Goal: Transaction & Acquisition: Subscribe to service/newsletter

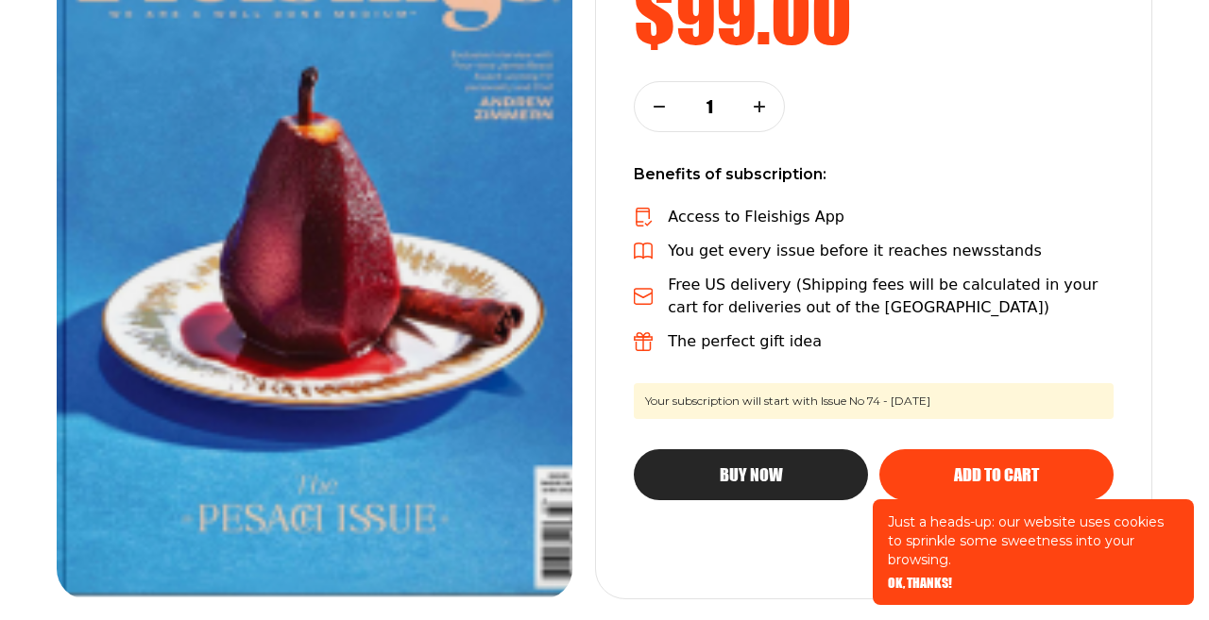
scroll to position [450, 0]
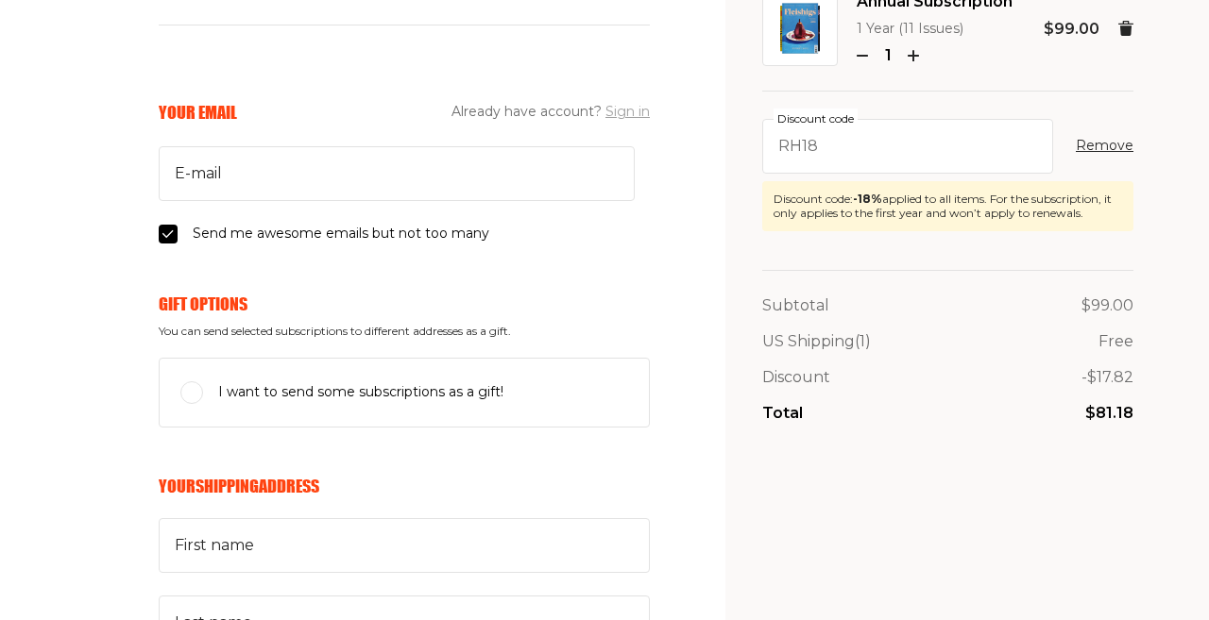
scroll to position [161, 0]
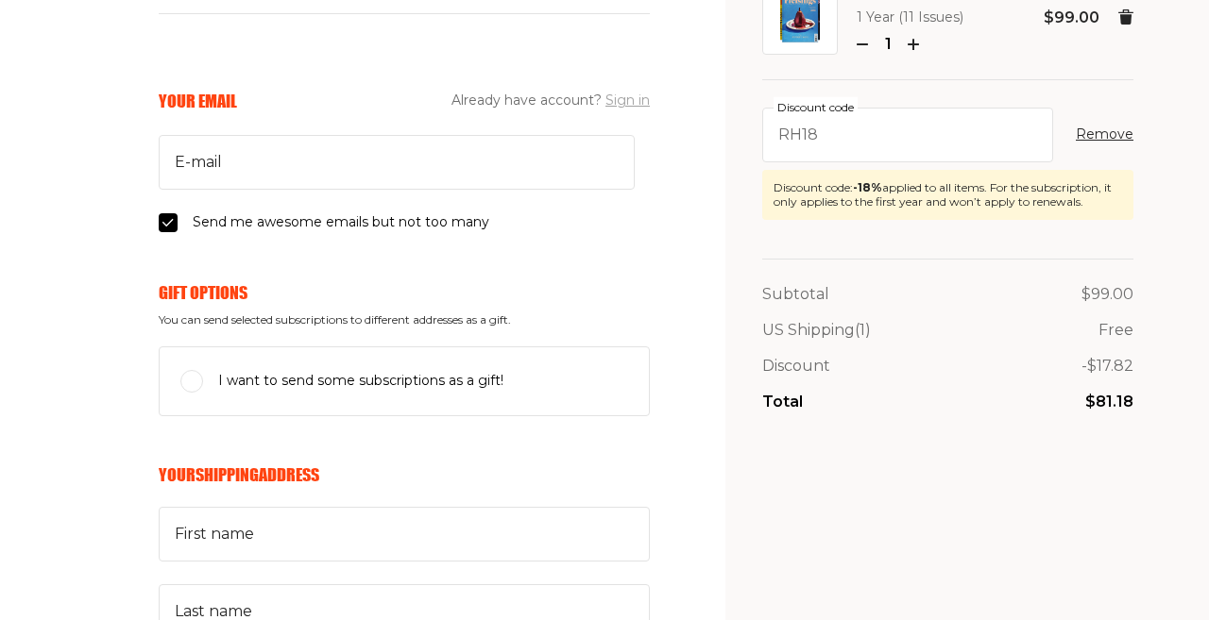
click at [638, 101] on button "Sign in" at bounding box center [627, 101] width 44 height 23
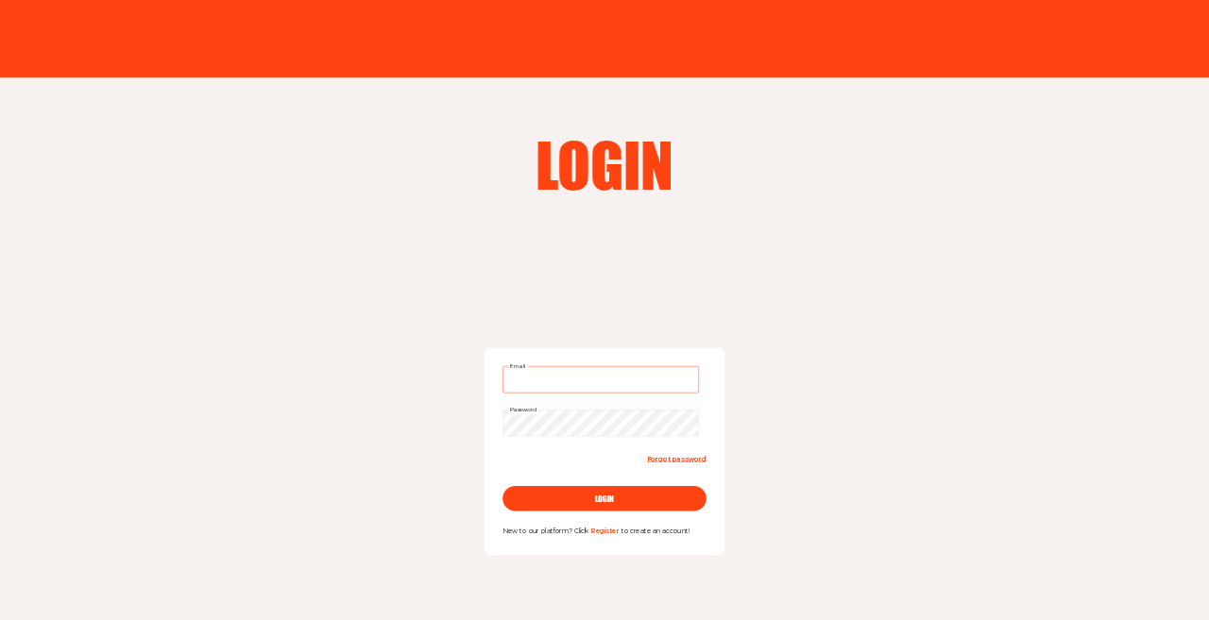
type input "[EMAIL_ADDRESS][DOMAIN_NAME]"
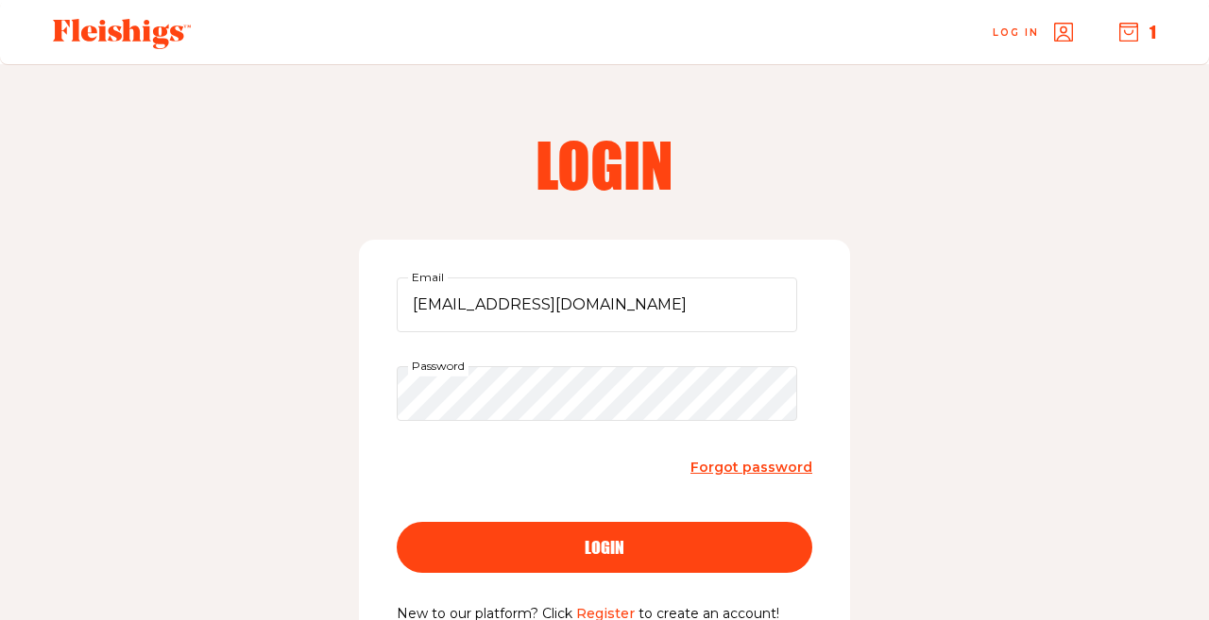
click at [583, 540] on div "login" at bounding box center [604, 547] width 340 height 17
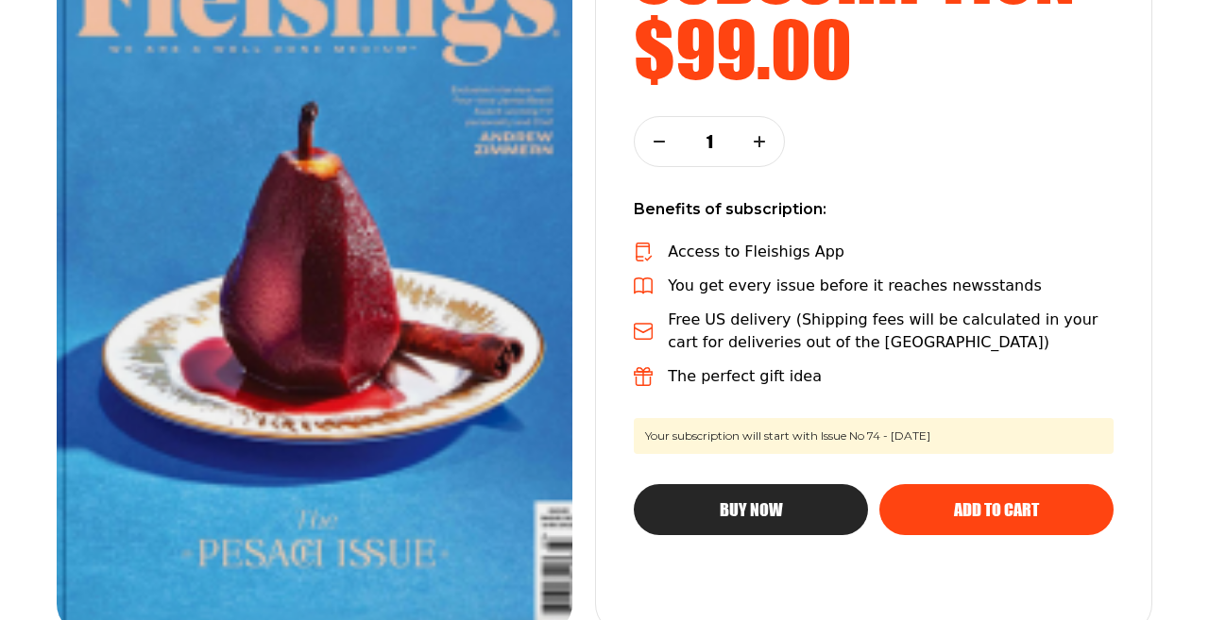
scroll to position [506, 0]
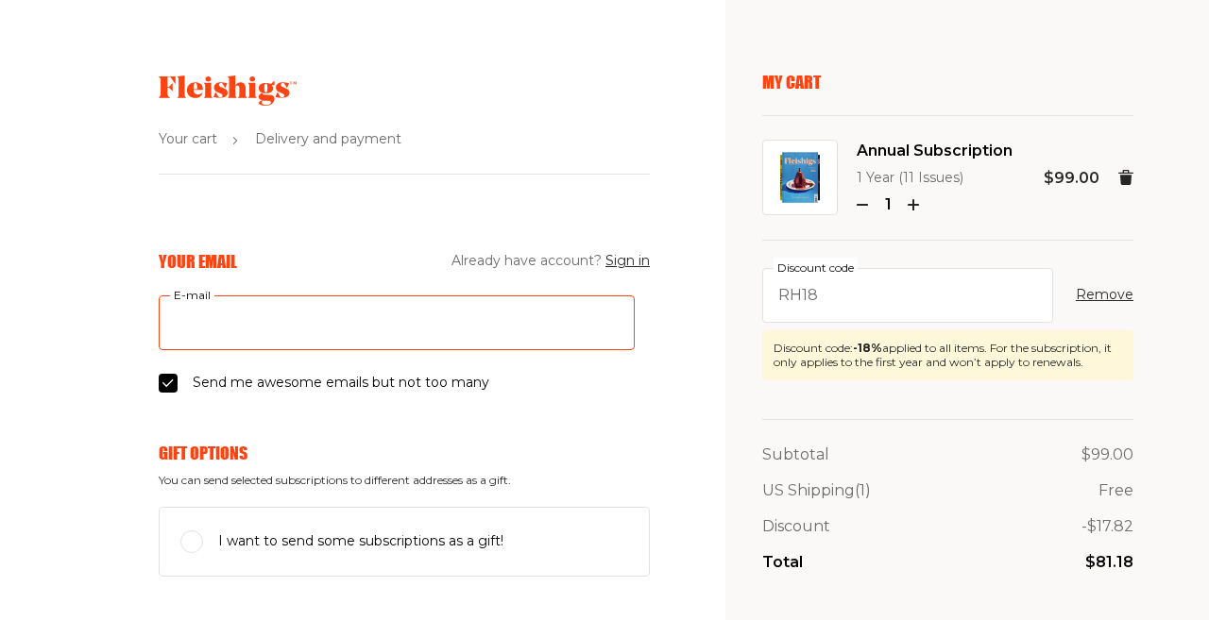
click at [525, 331] on input "E-mail" at bounding box center [397, 323] width 476 height 55
type input "[EMAIL_ADDRESS][DOMAIN_NAME]"
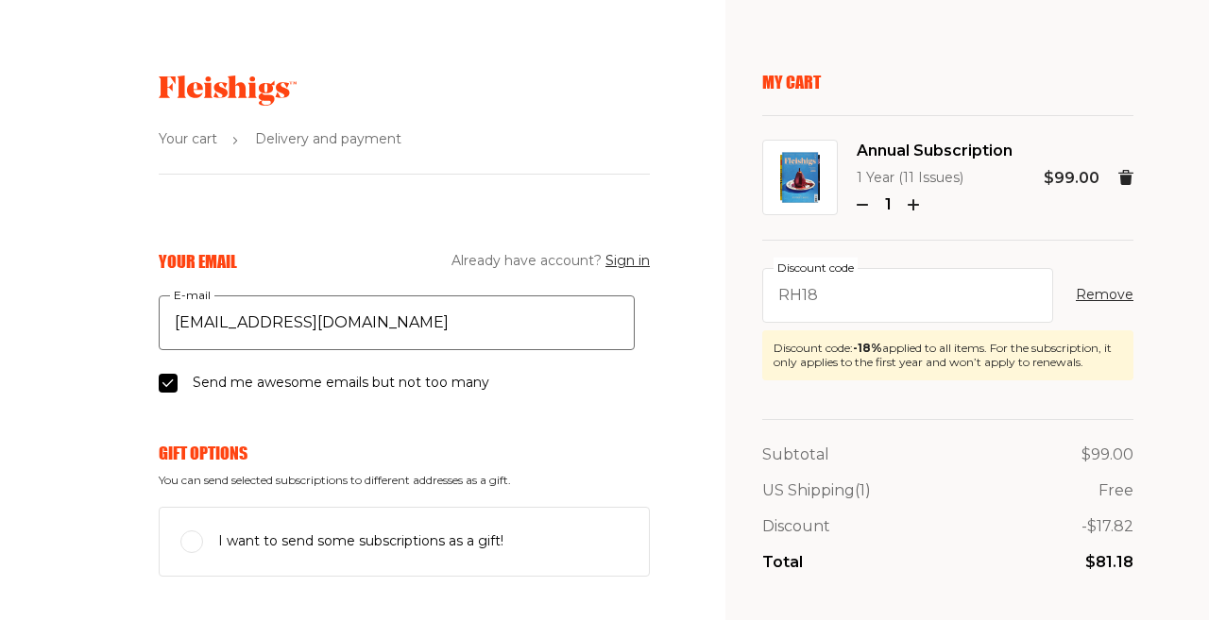
type input "[PERSON_NAME]"
type input "[STREET_ADDRESS]"
type input "0544460483"
type input "9338440"
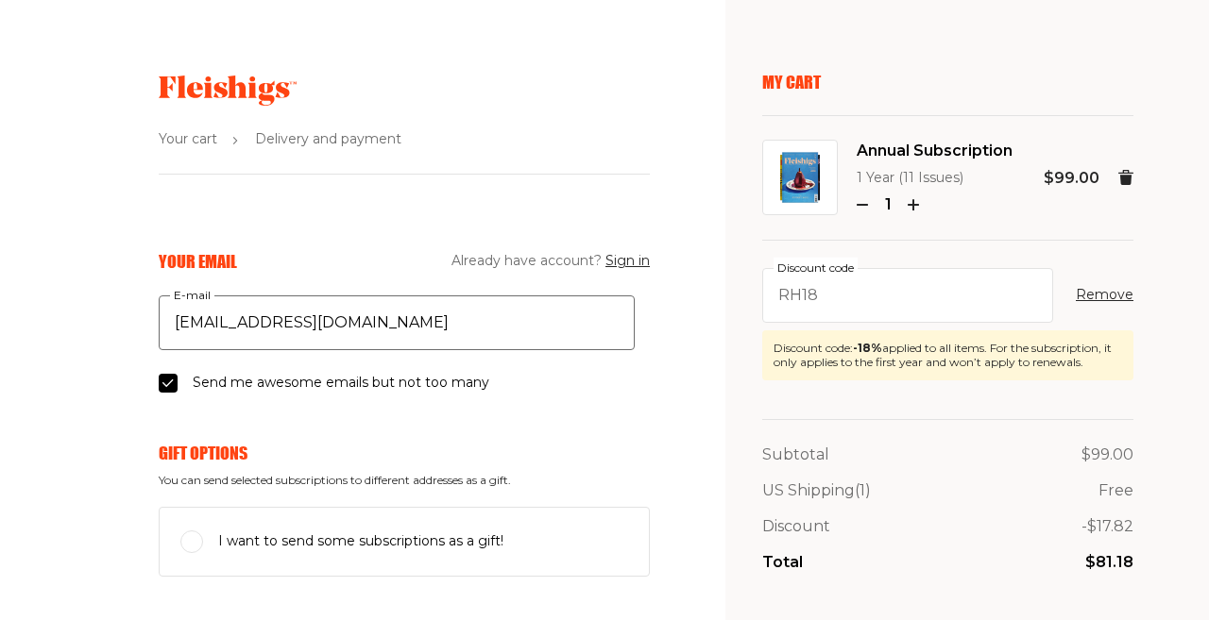
type input "[GEOGRAPHIC_DATA]"
select select "IL"
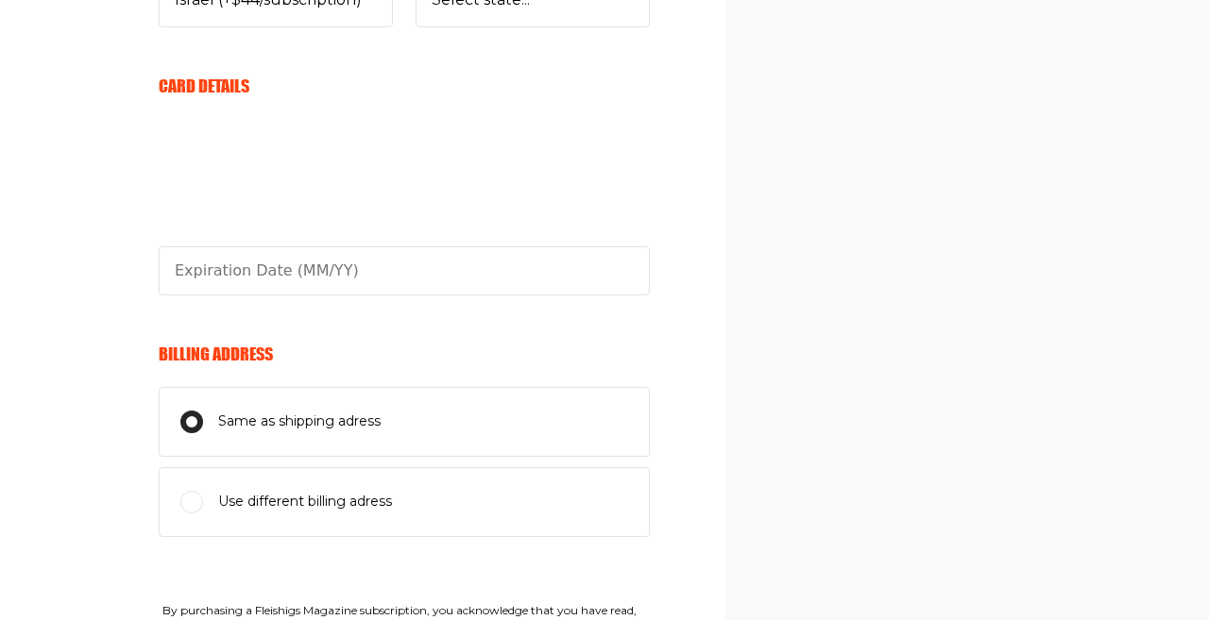
scroll to position [1091, 0]
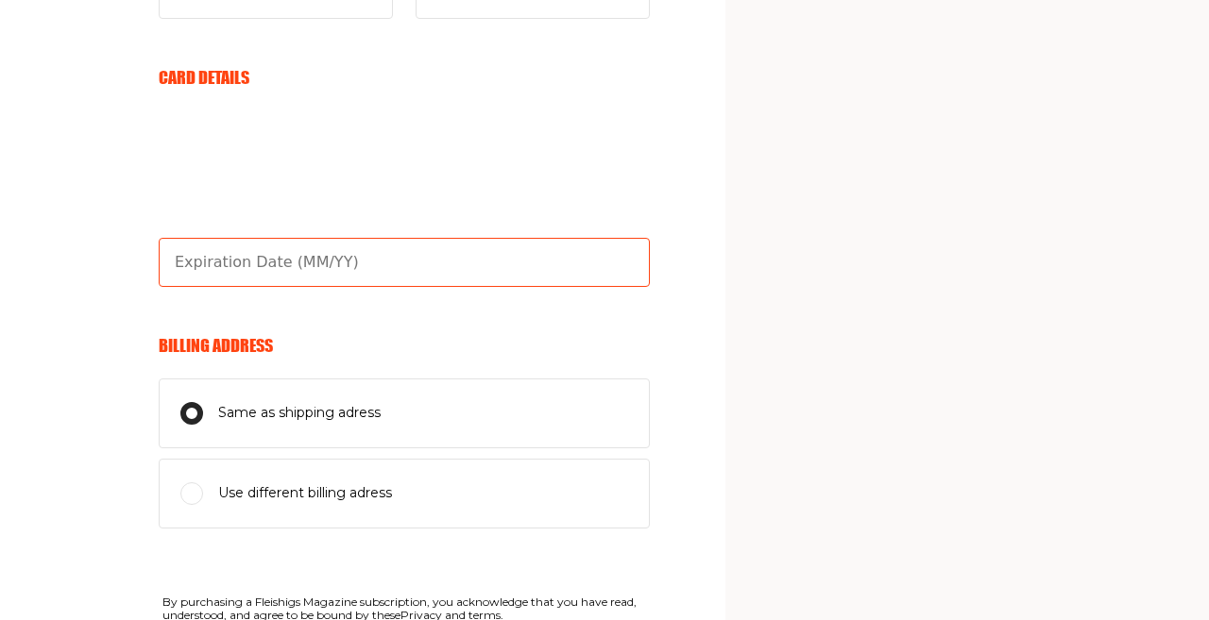
type input "02/29"
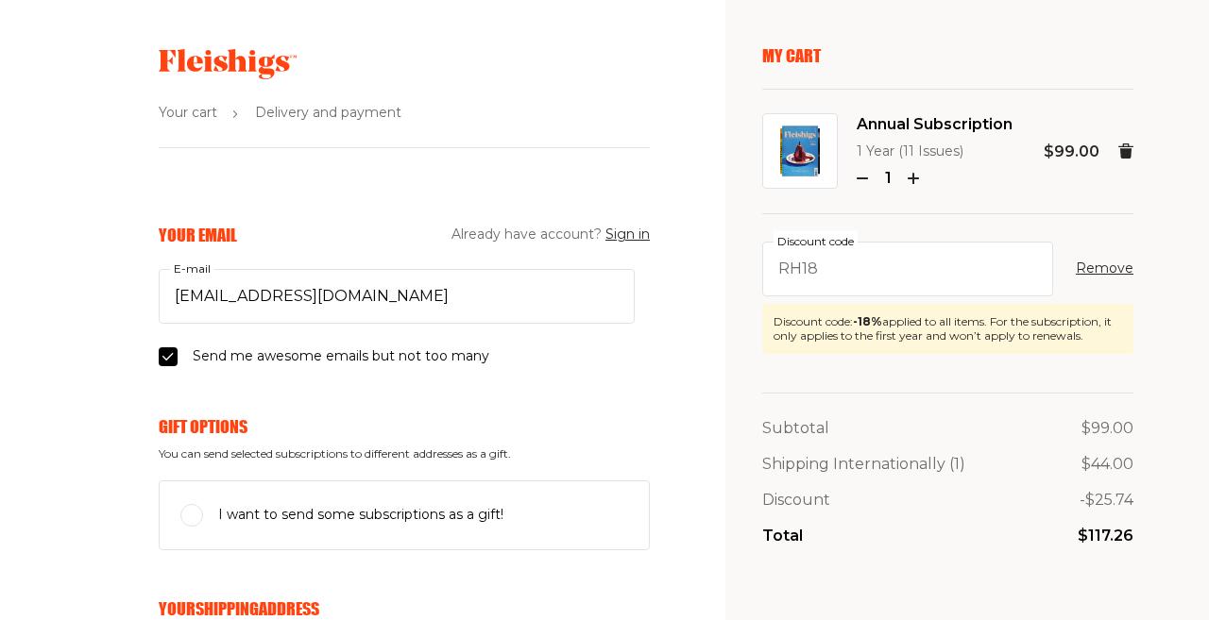
scroll to position [28, 0]
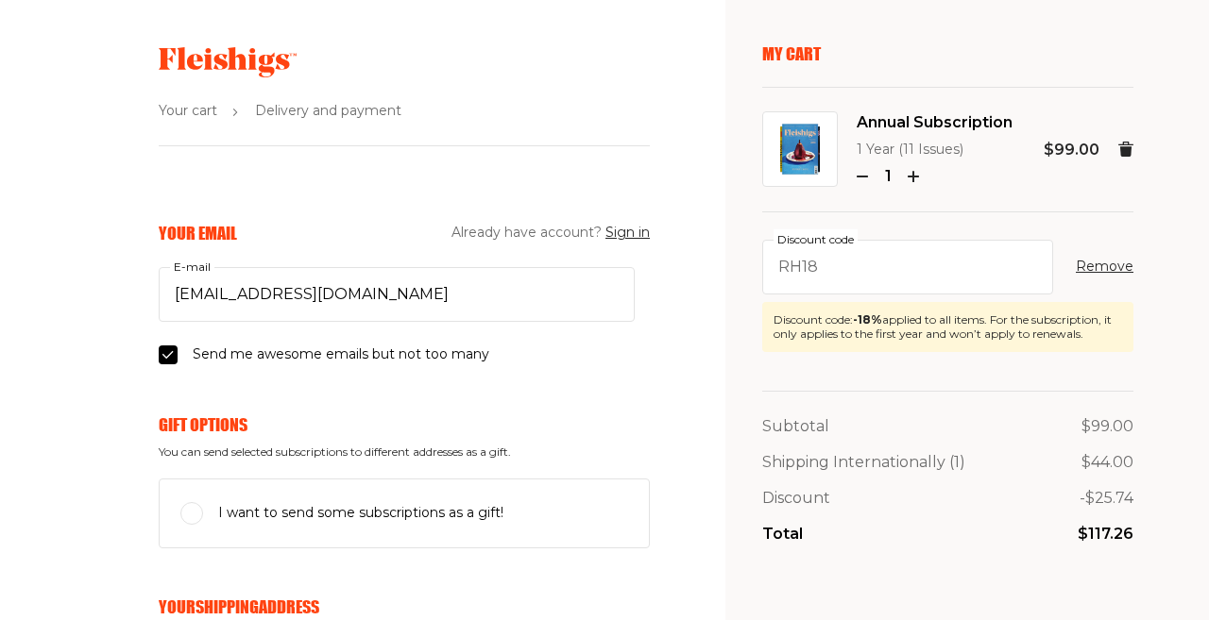
click at [909, 172] on icon "button" at bounding box center [913, 176] width 11 height 11
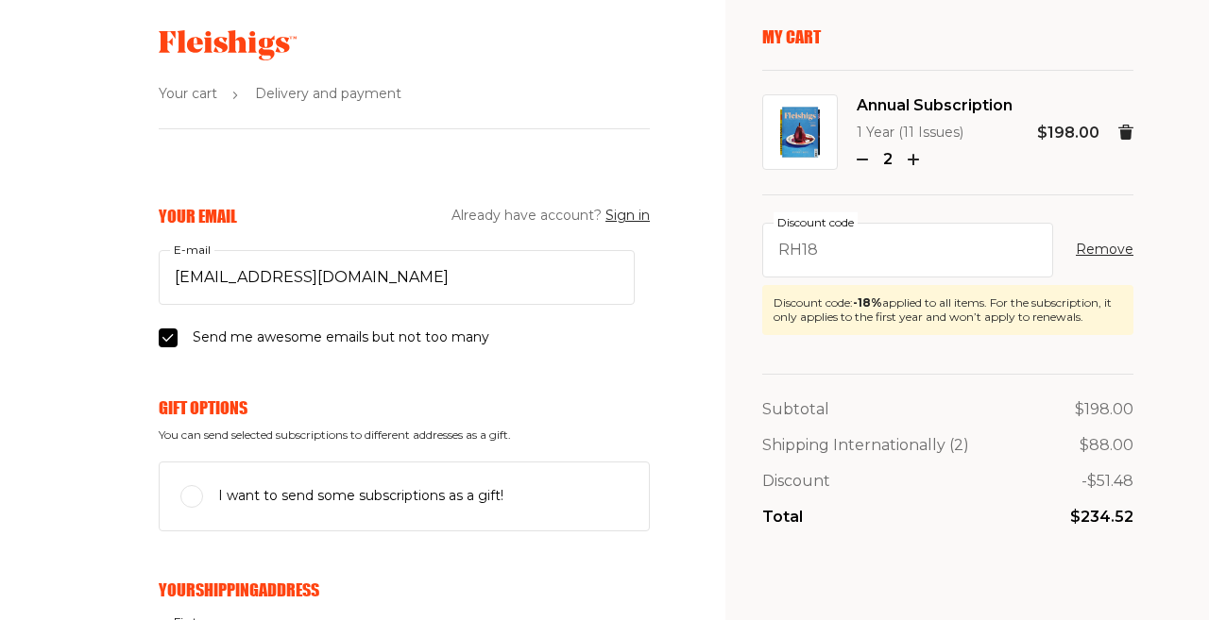
scroll to position [46, 0]
click at [861, 159] on use "button" at bounding box center [862, 159] width 9 height 0
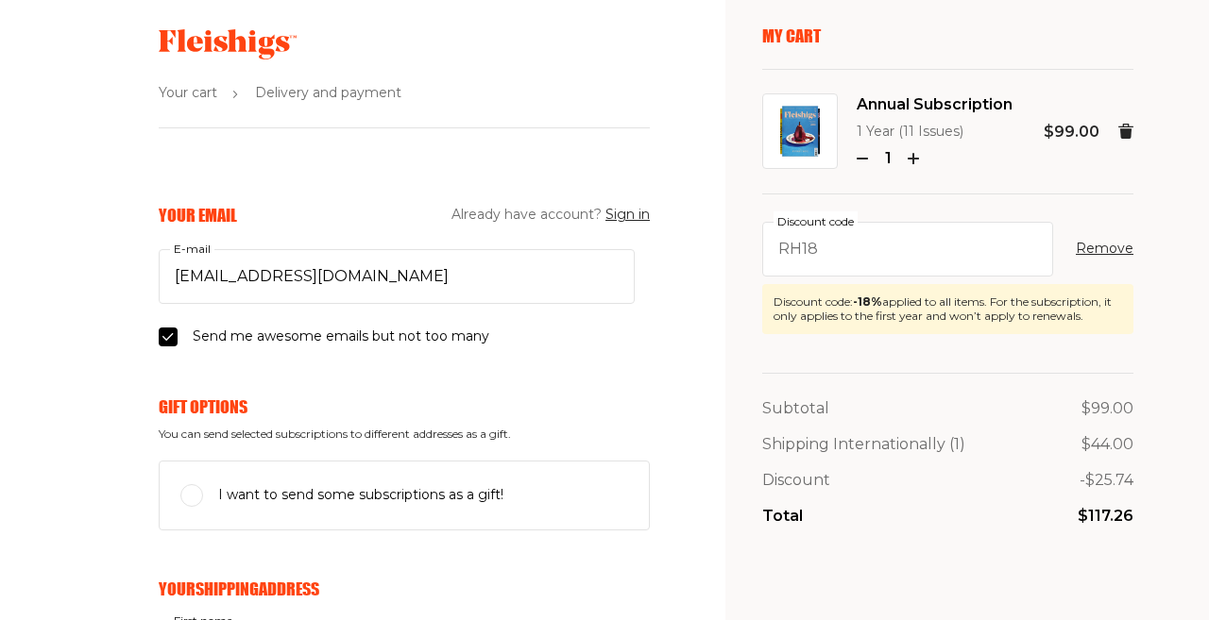
click at [910, 160] on icon "button" at bounding box center [913, 158] width 11 height 11
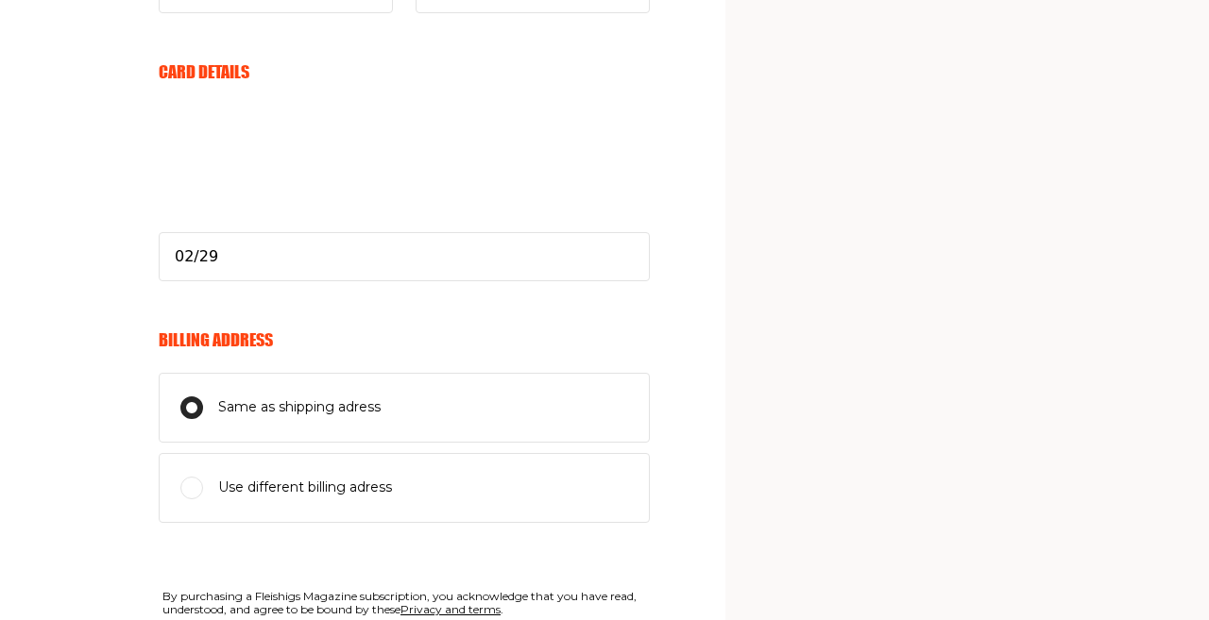
scroll to position [1280, 0]
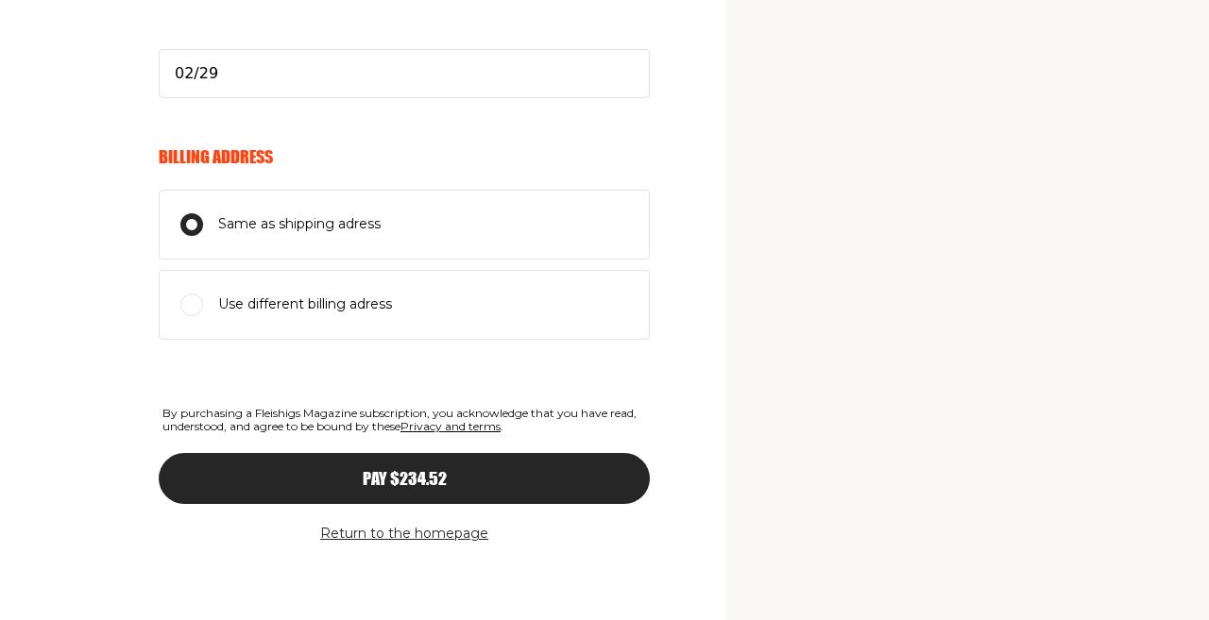
click at [417, 470] on span "Pay $234.52" at bounding box center [405, 461] width 84 height 17
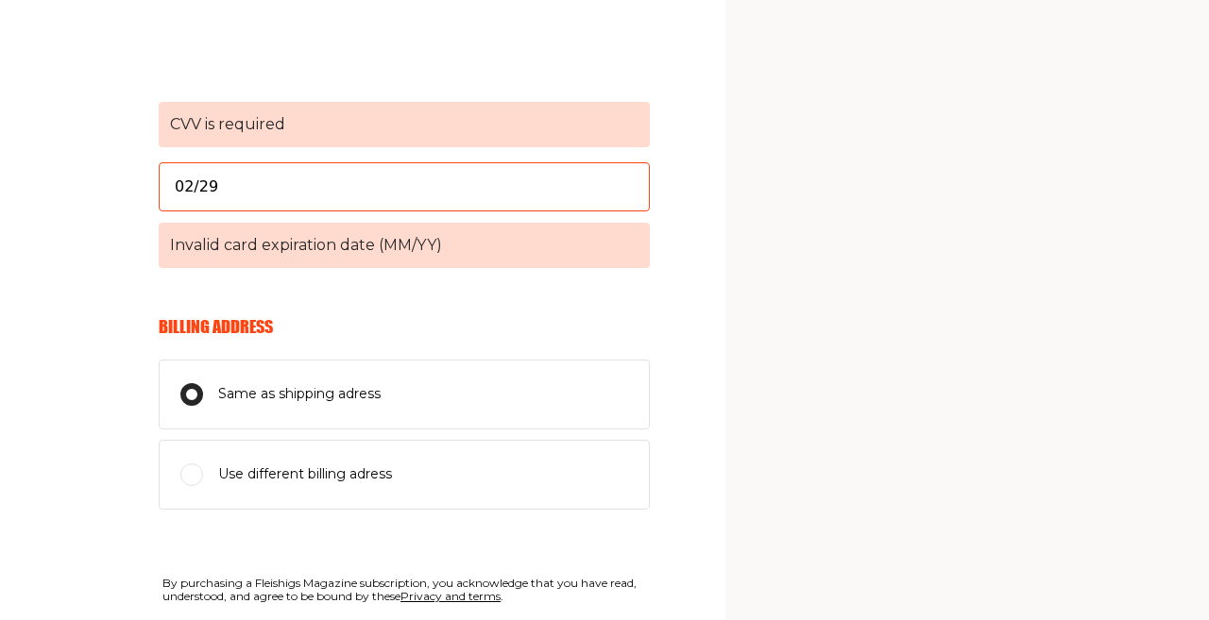
scroll to position [772, 0]
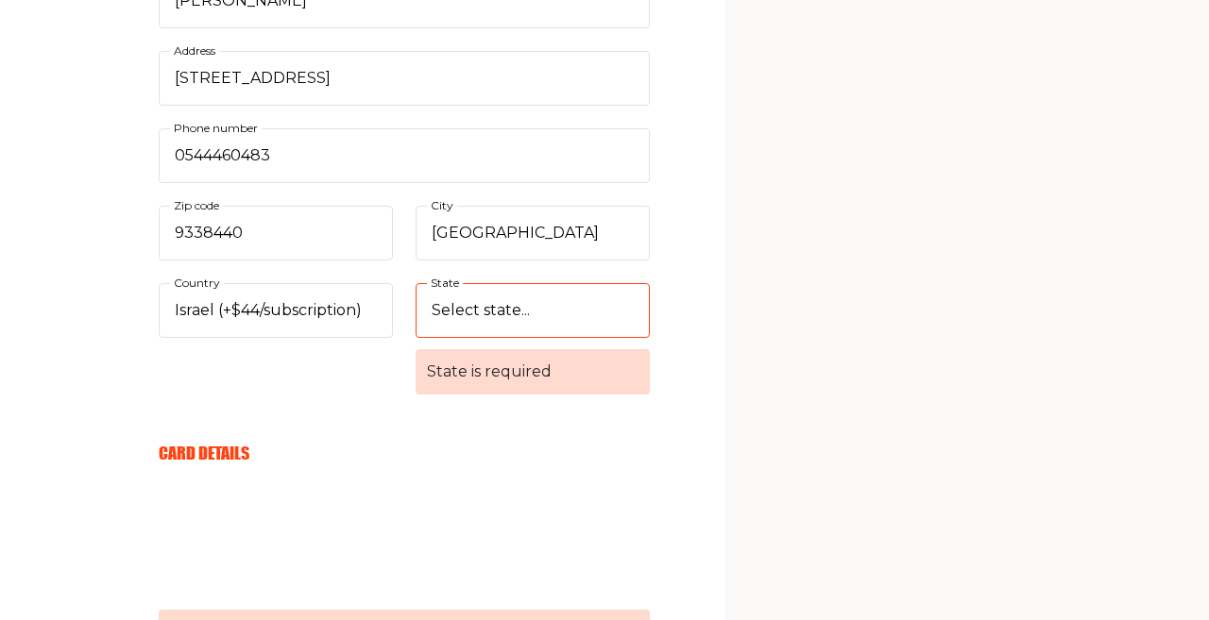
click at [518, 311] on select "Select state... [GEOGRAPHIC_DATA] [GEOGRAPHIC_DATA] [GEOGRAPHIC_DATA] [GEOGRAPH…" at bounding box center [533, 310] width 234 height 55
select select "[GEOGRAPHIC_DATA]"
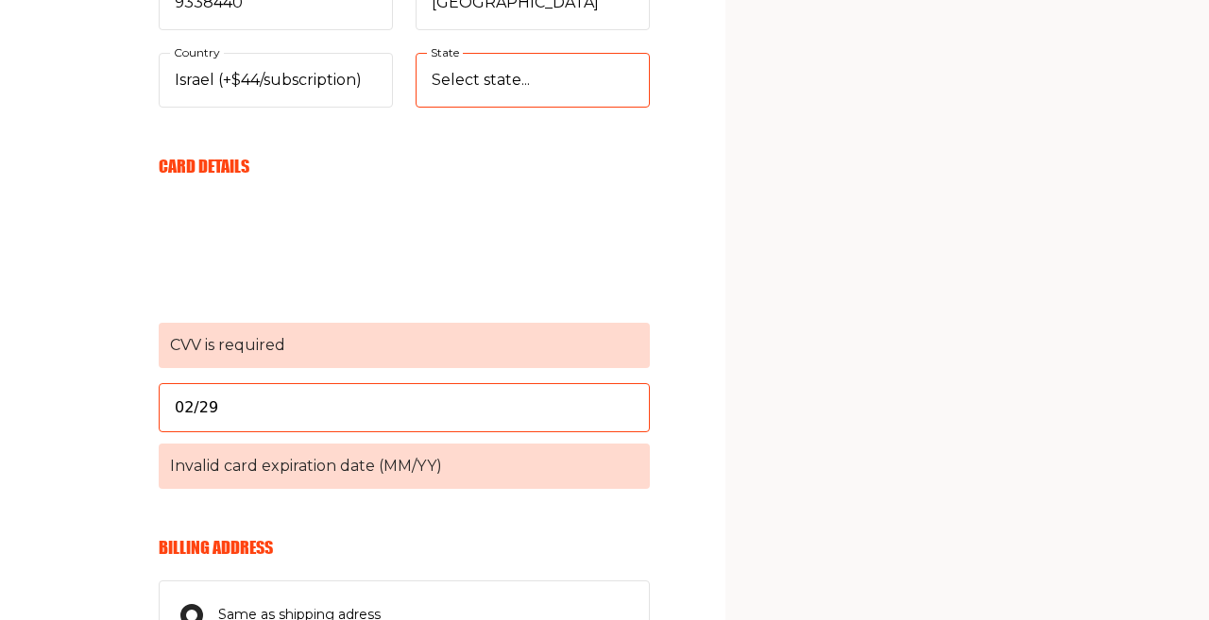
scroll to position [1003, 0]
click at [431, 406] on input "02/29" at bounding box center [397, 406] width 476 height 49
click at [453, 407] on input "02/29" at bounding box center [397, 406] width 476 height 49
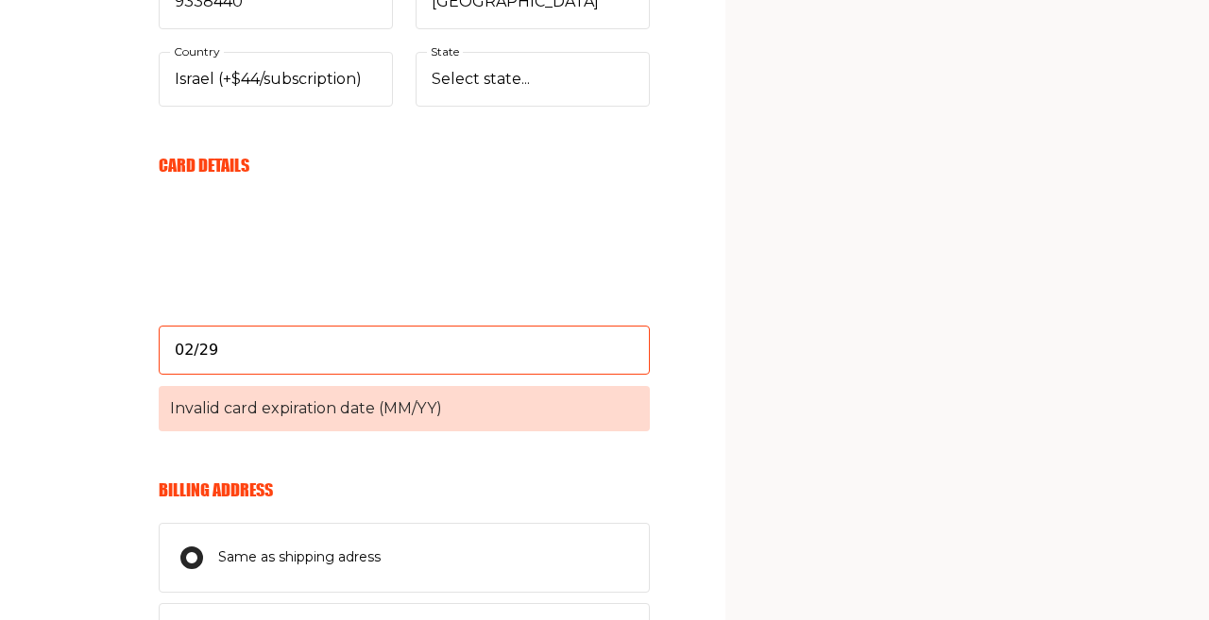
click at [390, 356] on input "02/29" at bounding box center [404, 350] width 491 height 49
click at [390, 356] on input "02/29" at bounding box center [397, 350] width 476 height 49
type input "02/29"
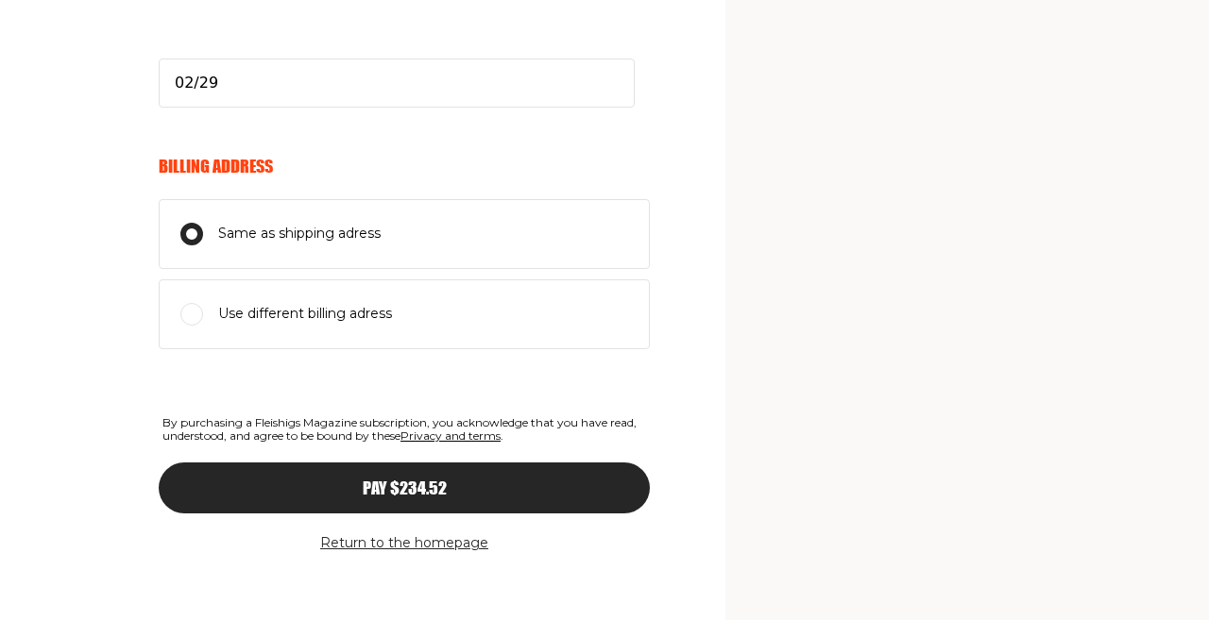
scroll to position [1280, 0]
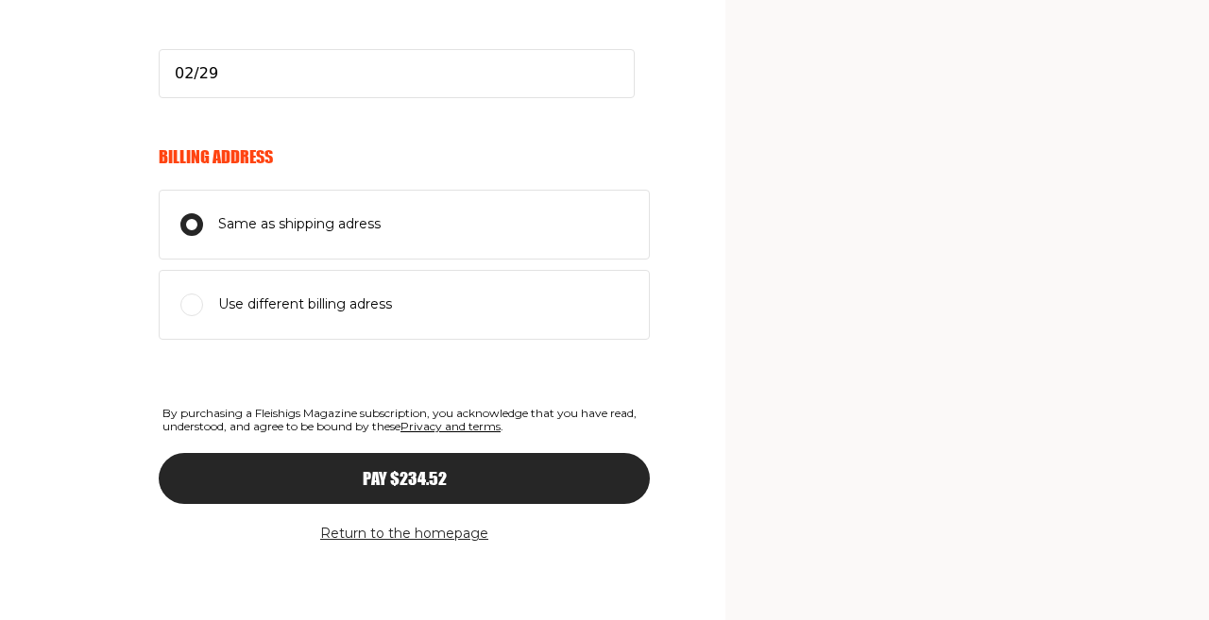
click at [428, 470] on span "Pay $234.52" at bounding box center [405, 461] width 84 height 17
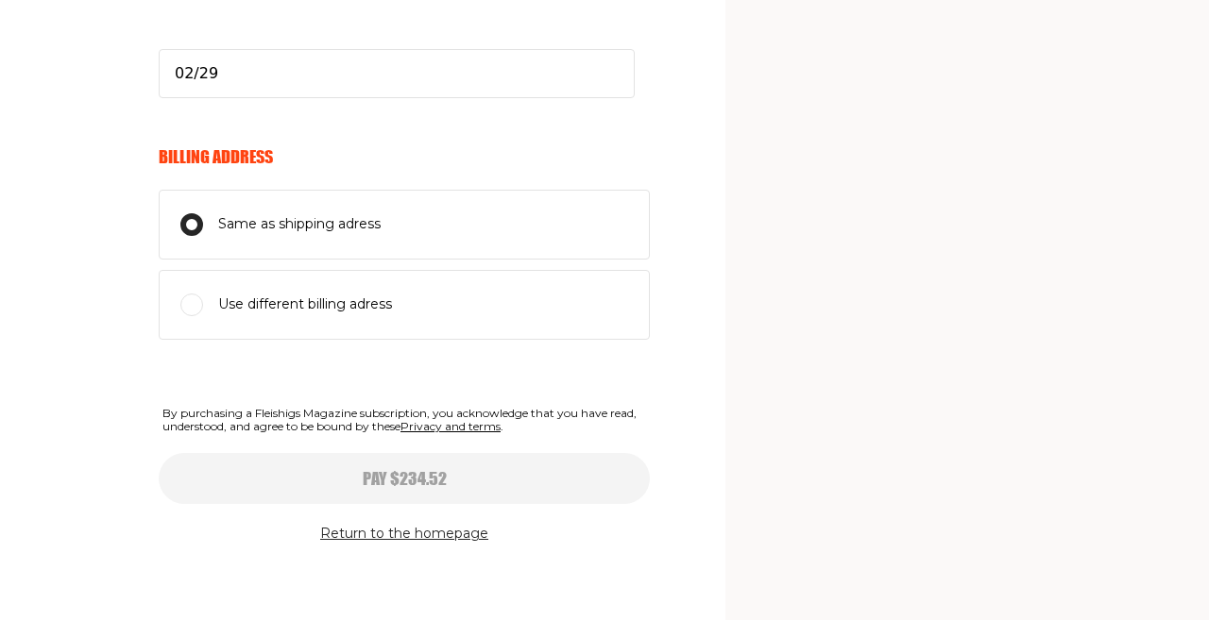
select select
type input "02/29"
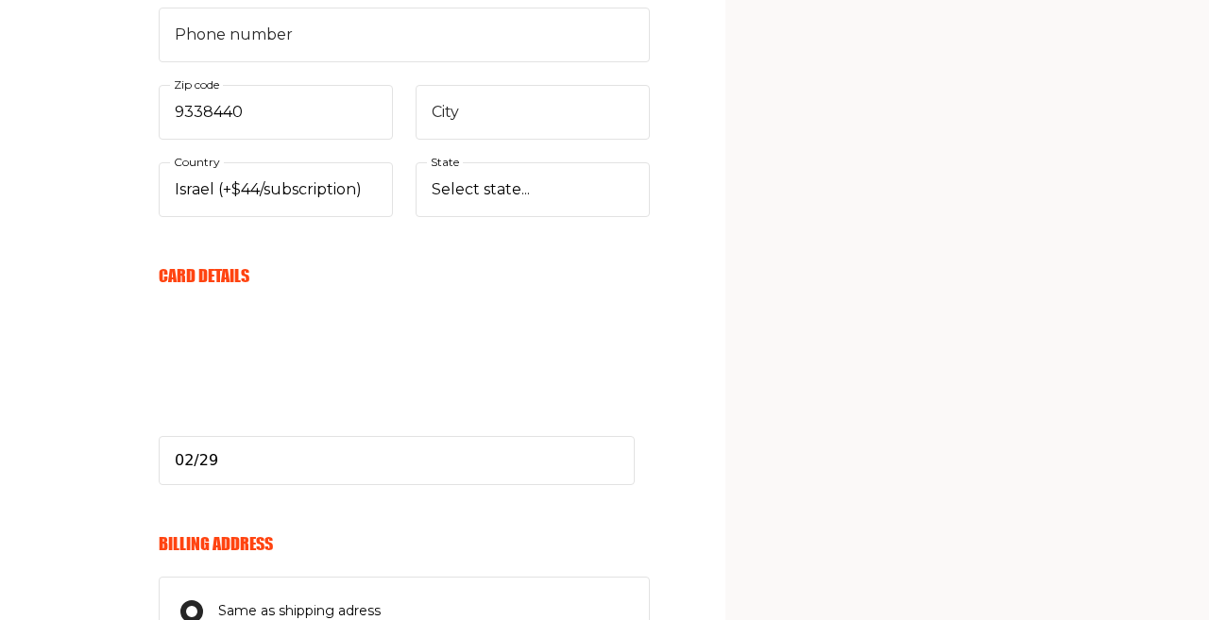
select select
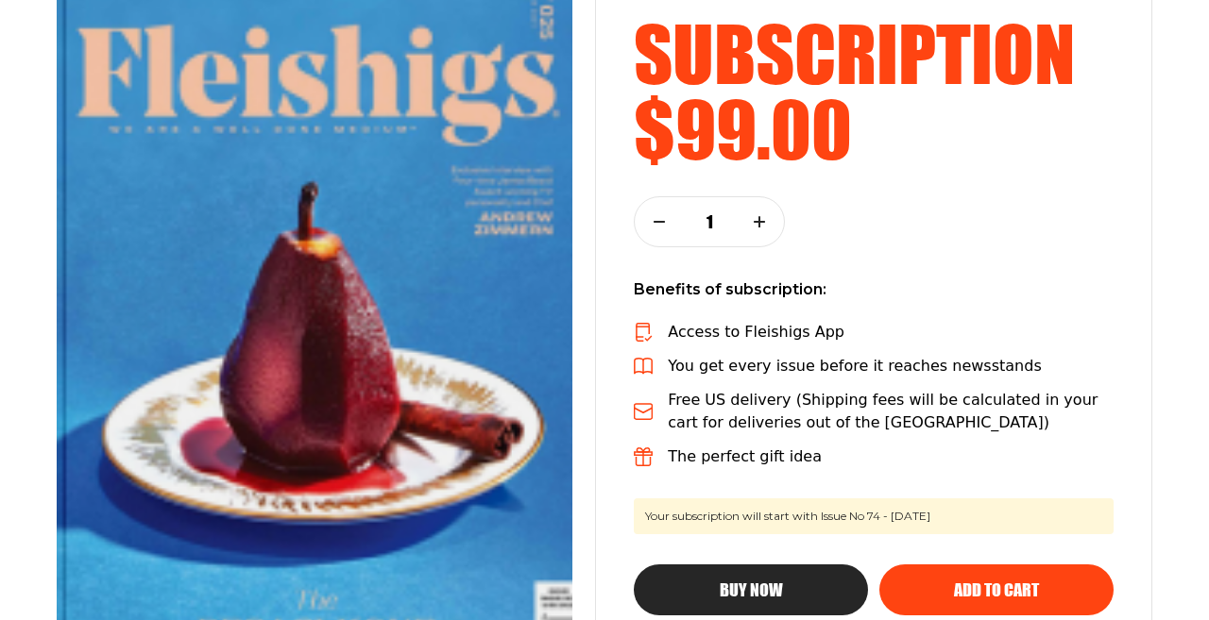
scroll to position [392, 0]
